Goal: Obtain resource: Download file/media

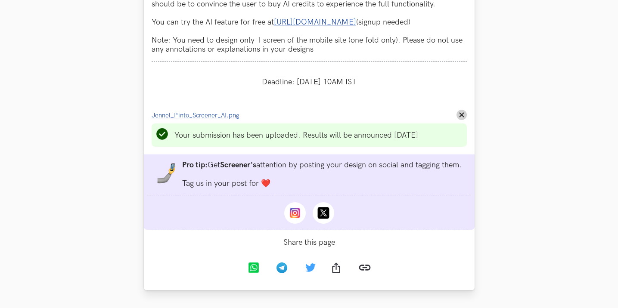
click at [207, 119] on span "Jennel_Pinto_Screener_AI.png" at bounding box center [196, 115] width 88 height 7
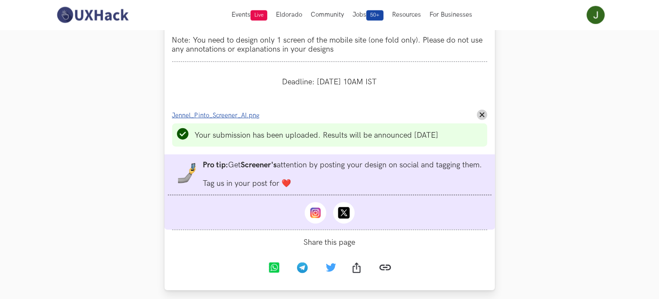
click at [179, 119] on span "Jennel_Pinto_Screener_AI.png" at bounding box center [216, 115] width 88 height 7
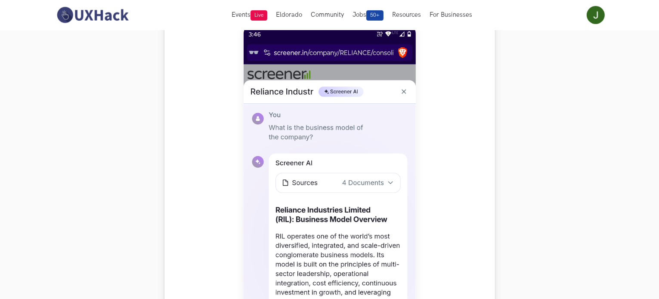
scroll to position [301, 0]
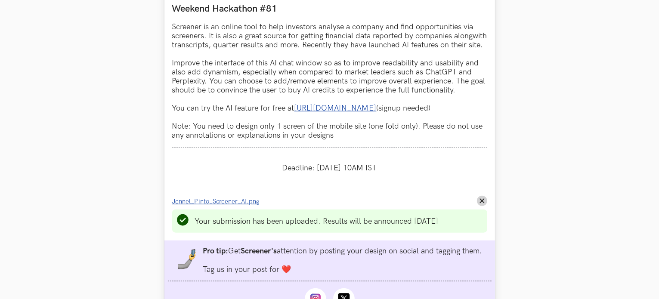
scroll to position [947, 0]
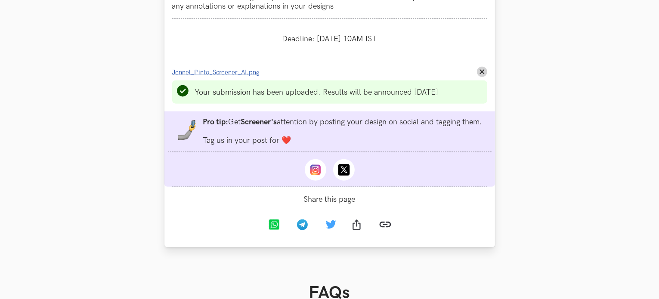
click at [214, 76] on span "Jennel_Pinto_Screener_AI.png" at bounding box center [216, 72] width 88 height 7
